Goal: Navigation & Orientation: Understand site structure

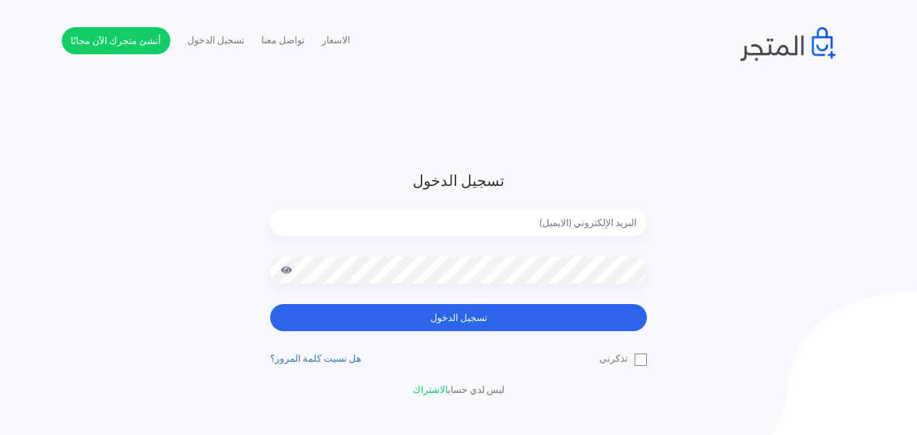
click at [591, 217] on input "email" at bounding box center [458, 222] width 377 height 27
type input "[EMAIL_ADDRESS][DOMAIN_NAME]"
click at [270, 304] on button "تسجيل الدخول" at bounding box center [458, 317] width 377 height 27
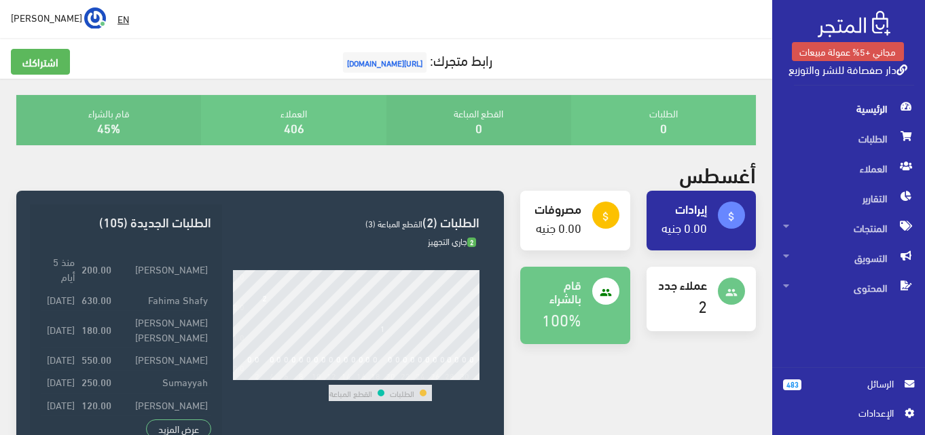
click at [854, 384] on span "الرسائل" at bounding box center [852, 383] width 81 height 15
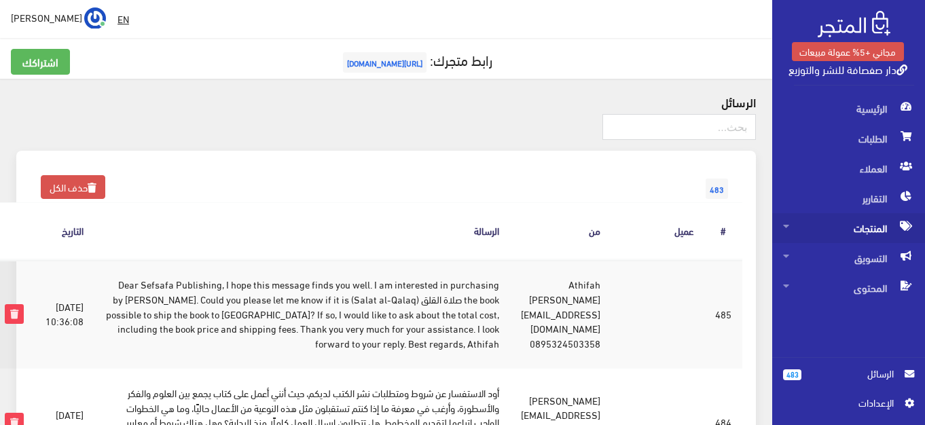
click at [873, 227] on span "المنتجات" at bounding box center [848, 228] width 131 height 30
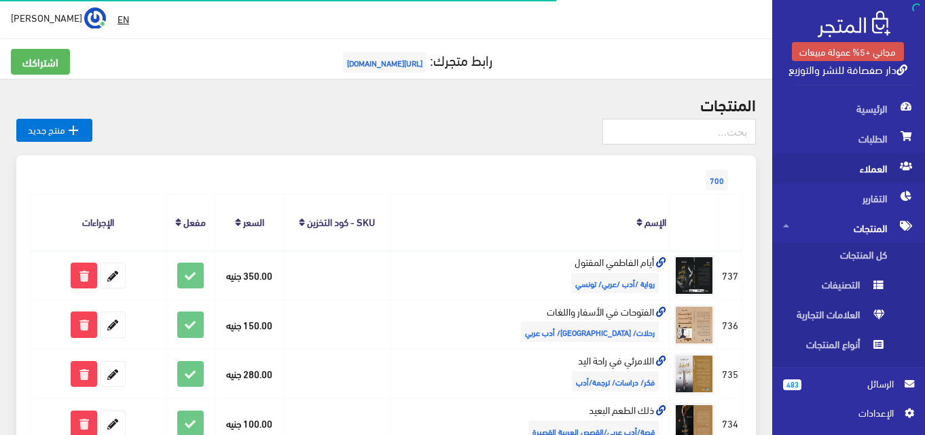
click at [879, 167] on span "العملاء" at bounding box center [848, 168] width 131 height 30
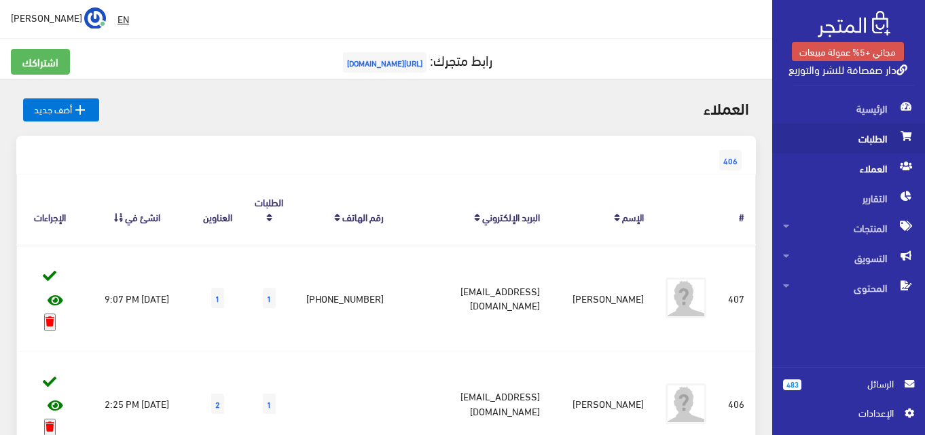
click at [868, 138] on span "الطلبات" at bounding box center [848, 139] width 131 height 30
